Goal: Information Seeking & Learning: Learn about a topic

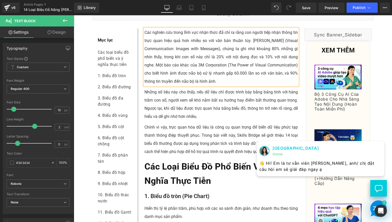
scroll to position [85, 0]
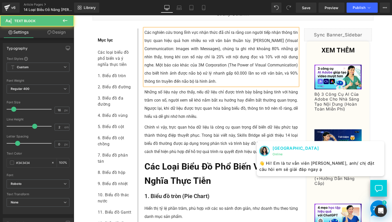
click at [235, 57] on p "Các nghiên cứu trong lĩnh vực nhận thức đã chỉ ra rằng con người tiếp nhận thôn…" at bounding box center [221, 57] width 154 height 57
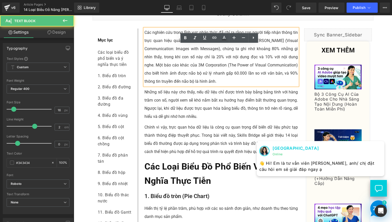
click at [265, 60] on p "Các nghiên cứu trong lĩnh vực nhận thức đã chỉ ra rằng con người tiếp nhận thôn…" at bounding box center [221, 57] width 154 height 57
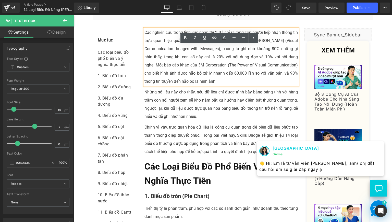
click at [189, 86] on p "Các nghiên cứu trong lĩnh vực nhận thức đã chỉ ra rằng con người tiếp nhận thôn…" at bounding box center [221, 57] width 154 height 57
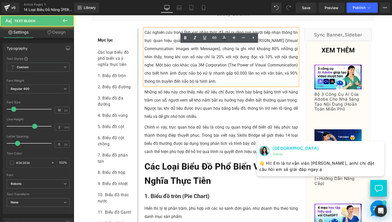
click at [247, 86] on p "Các nghiên cứu trong lĩnh vực nhận thức đã chỉ ra rằng con người tiếp nhận thôn…" at bounding box center [221, 57] width 154 height 57
click at [272, 86] on p "Các nghiên cứu trong lĩnh vực nhận thức đã chỉ ra rằng con người tiếp nhận thôn…" at bounding box center [221, 57] width 154 height 57
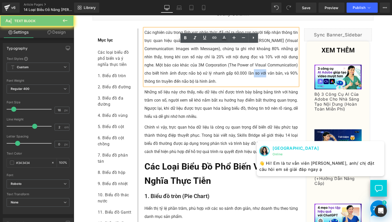
click at [272, 86] on p "Các nghiên cứu trong lĩnh vực nhận thức đã chỉ ra rằng con người tiếp nhận thôn…" at bounding box center [221, 57] width 154 height 57
click at [230, 85] on p "Các nghiên cứu trong lĩnh vực nhận thức đã chỉ ra rằng con người tiếp nhận thôn…" at bounding box center [221, 57] width 154 height 57
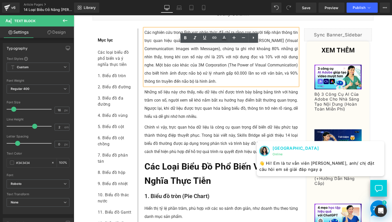
click at [164, 56] on p "Các nghiên cứu trong lĩnh vực nhận thức đã chỉ ra rằng con người tiếp nhận thôn…" at bounding box center [221, 57] width 154 height 57
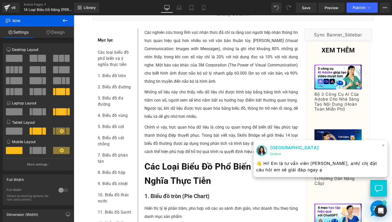
click at [382, 146] on span "×" at bounding box center [383, 145] width 3 height 7
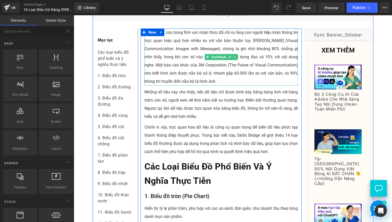
click at [187, 70] on p "Các nghiên cứu trong lĩnh vực nhận thức đã chỉ ra rằng con người tiếp nhận thôn…" at bounding box center [221, 57] width 154 height 57
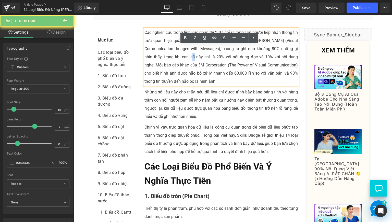
click at [187, 70] on p "Các nghiên cứu trong lĩnh vực nhận thức đã chỉ ra rằng con người tiếp nhận thôn…" at bounding box center [221, 57] width 154 height 57
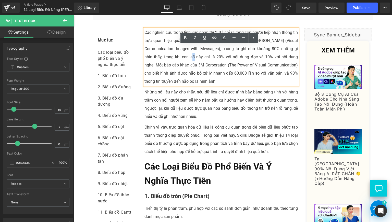
click at [187, 70] on p "Các nghiên cứu trong lĩnh vực nhận thức đã chỉ ra rằng con người tiếp nhận thôn…" at bounding box center [221, 57] width 154 height 57
click at [184, 72] on p "Các nghiên cứu trong lĩnh vực nhận thức đã chỉ ra rằng con người tiếp nhận thôn…" at bounding box center [221, 57] width 154 height 57
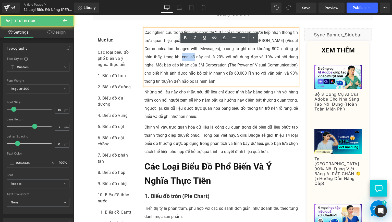
click at [184, 72] on p "Các nghiên cứu trong lĩnh vực nhận thức đã chỉ ra rằng con người tiếp nhận thôn…" at bounding box center [221, 57] width 154 height 57
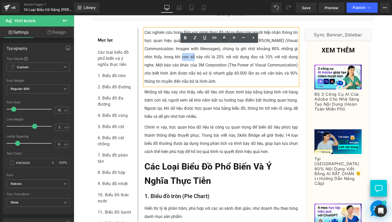
click at [184, 72] on p "Các nghiên cứu trong lĩnh vực nhận thức đã chỉ ra rằng con người tiếp nhận thôn…" at bounding box center [221, 57] width 154 height 57
click at [233, 82] on p "Các nghiên cứu trong lĩnh vực nhận thức đã chỉ ra rằng con người tiếp nhận thôn…" at bounding box center [221, 57] width 154 height 57
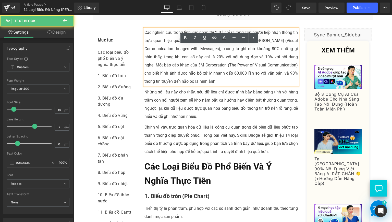
click at [247, 81] on p "Các nghiên cứu trong lĩnh vực nhận thức đã chỉ ra rằng con người tiếp nhận thôn…" at bounding box center [221, 57] width 154 height 57
click at [252, 82] on p "Các nghiên cứu trong lĩnh vực nhận thức đã chỉ ra rằng con người tiếp nhận thôn…" at bounding box center [221, 57] width 154 height 57
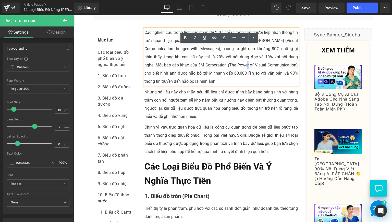
click at [250, 83] on p "Các nghiên cứu trong lĩnh vực nhận thức đã chỉ ra rằng con người tiếp nhận thôn…" at bounding box center [221, 57] width 154 height 57
click at [253, 86] on p "Các nghiên cứu trong lĩnh vực nhận thức đã chỉ ra rằng con người tiếp nhận thôn…" at bounding box center [221, 57] width 154 height 57
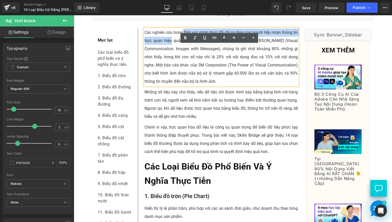
drag, startPoint x: 191, startPoint y: 52, endPoint x: 170, endPoint y: 60, distance: 22.2
click at [170, 60] on p "Các nghiên cứu trong lĩnh vực nhận thức đã chỉ ra rằng con người tiếp nhận thôn…" at bounding box center [221, 57] width 154 height 57
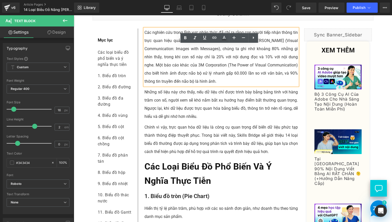
click at [164, 53] on p "Các nghiên cứu trong lĩnh vực nhận thức đã chỉ ra rằng con người tiếp nhận thôn…" at bounding box center [221, 57] width 154 height 57
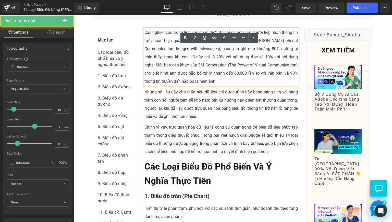
click at [237, 66] on p "Các nghiên cứu trong lĩnh vực nhận thức đã chỉ ra rằng con người tiếp nhận thôn…" at bounding box center [221, 57] width 154 height 57
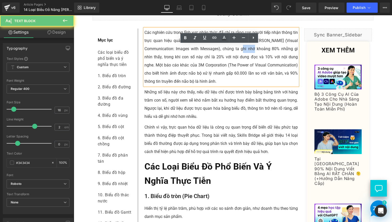
click at [237, 66] on p "Các nghiên cứu trong lĩnh vực nhận thức đã chỉ ra rằng con người tiếp nhận thôn…" at bounding box center [221, 57] width 154 height 57
copy p "Các nghiên cứu trong lĩnh vực nhận thức đã chỉ ra rằng con người tiếp nhận thôn…"
